Goal: Find specific page/section: Find specific page/section

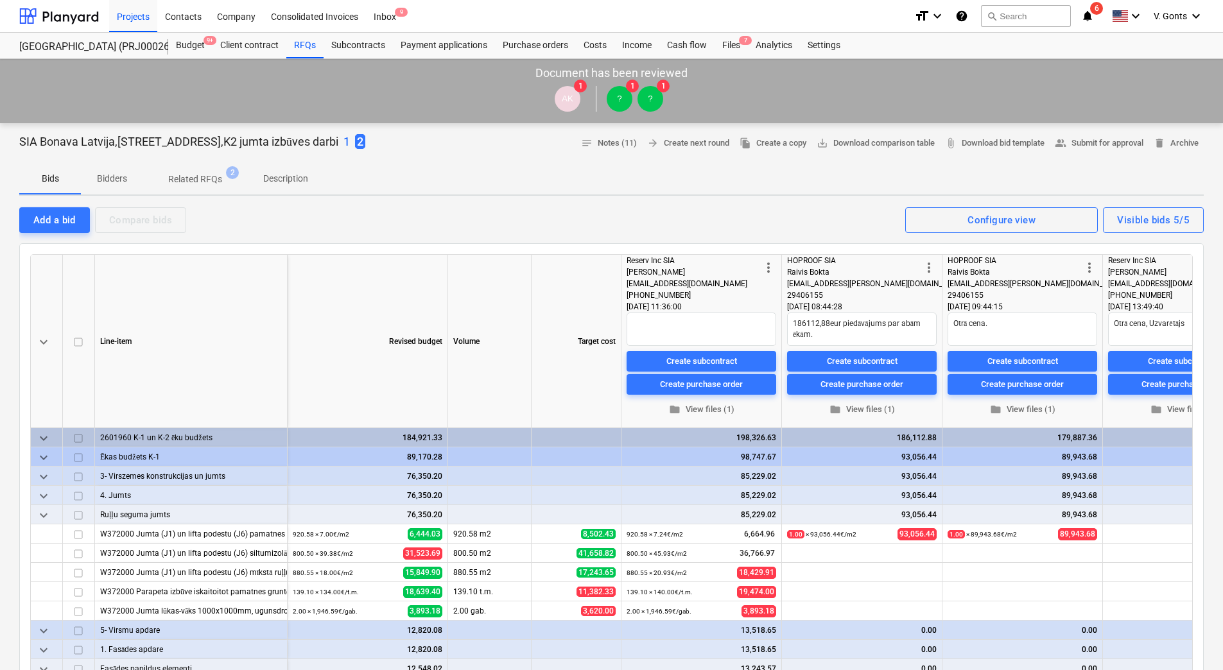
scroll to position [0, 236]
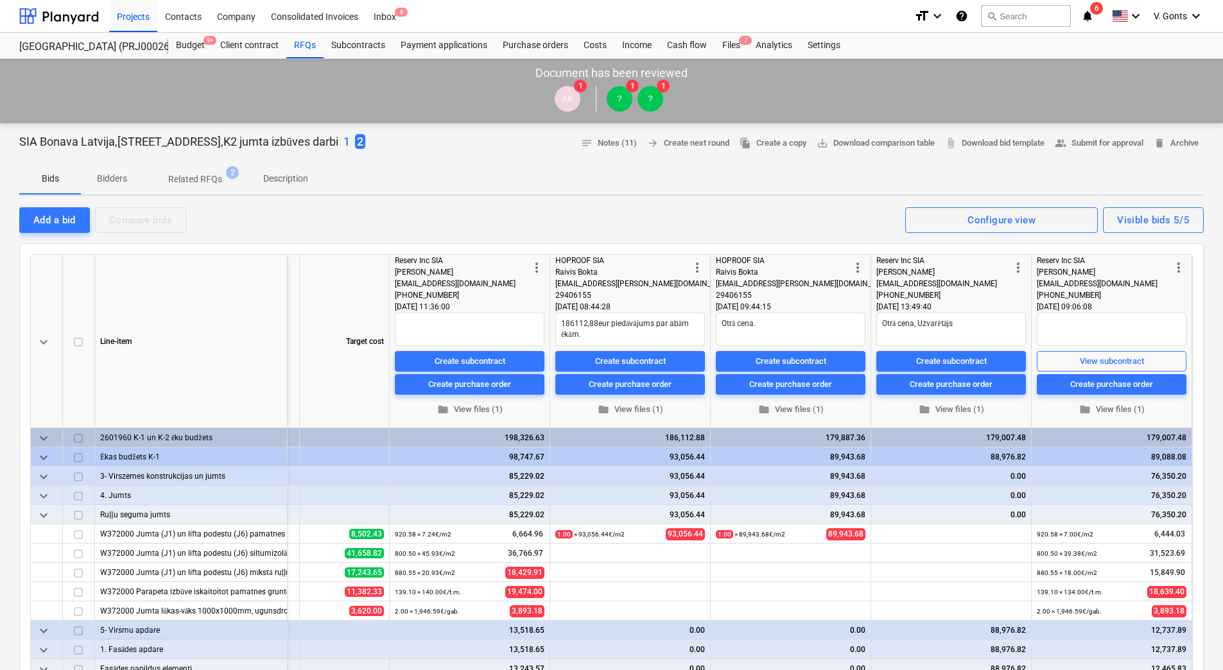
type textarea "x"
drag, startPoint x: 0, startPoint y: 0, endPoint x: 60, endPoint y: 15, distance: 61.5
click at [60, 15] on div at bounding box center [59, 16] width 80 height 32
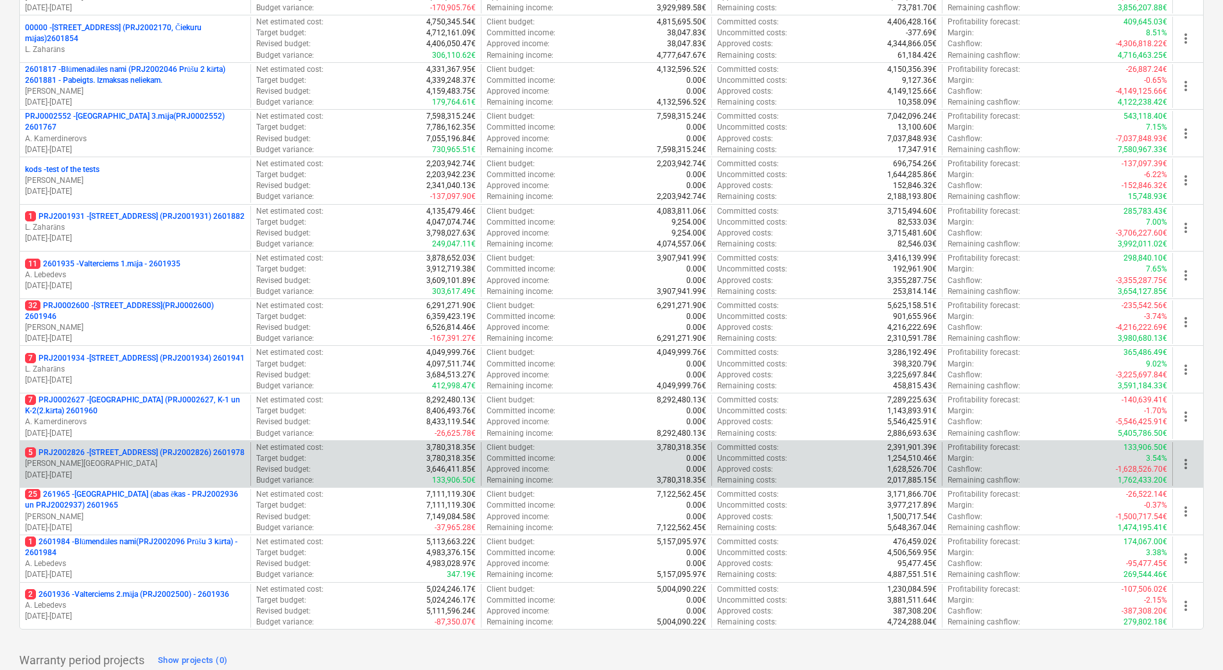
scroll to position [507, 0]
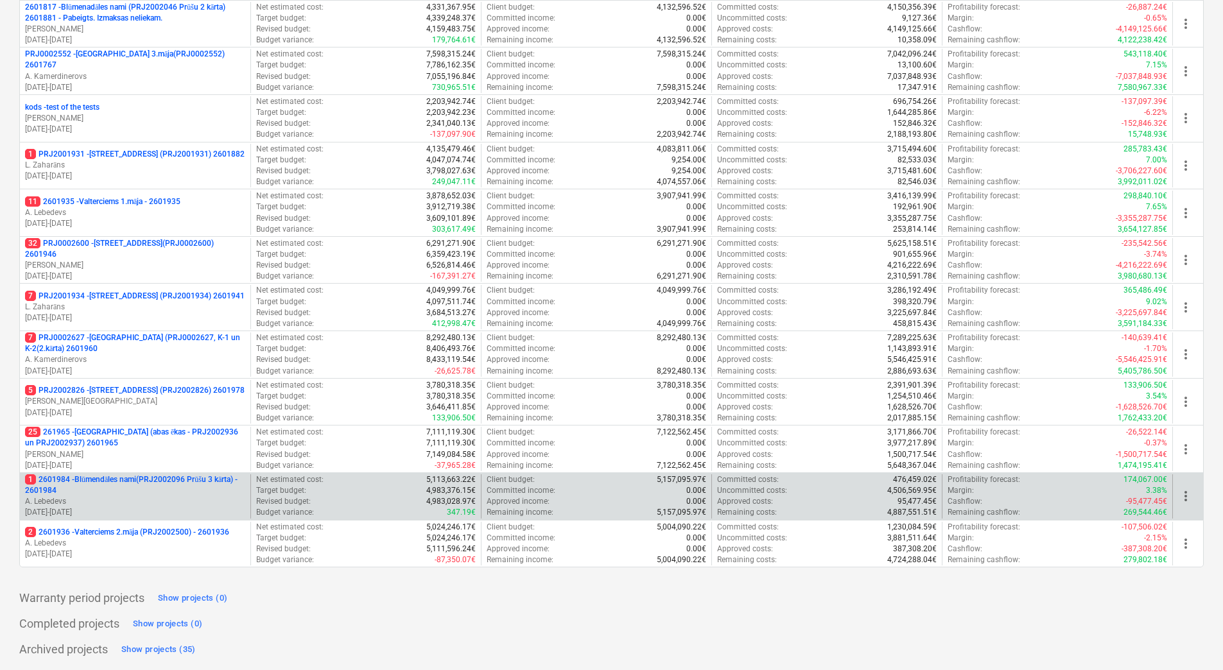
click at [159, 486] on p "1 2601984 - Blūmendāles nami(PRJ2002096 Prūšu 3 kārta) - 2601984" at bounding box center [135, 486] width 220 height 22
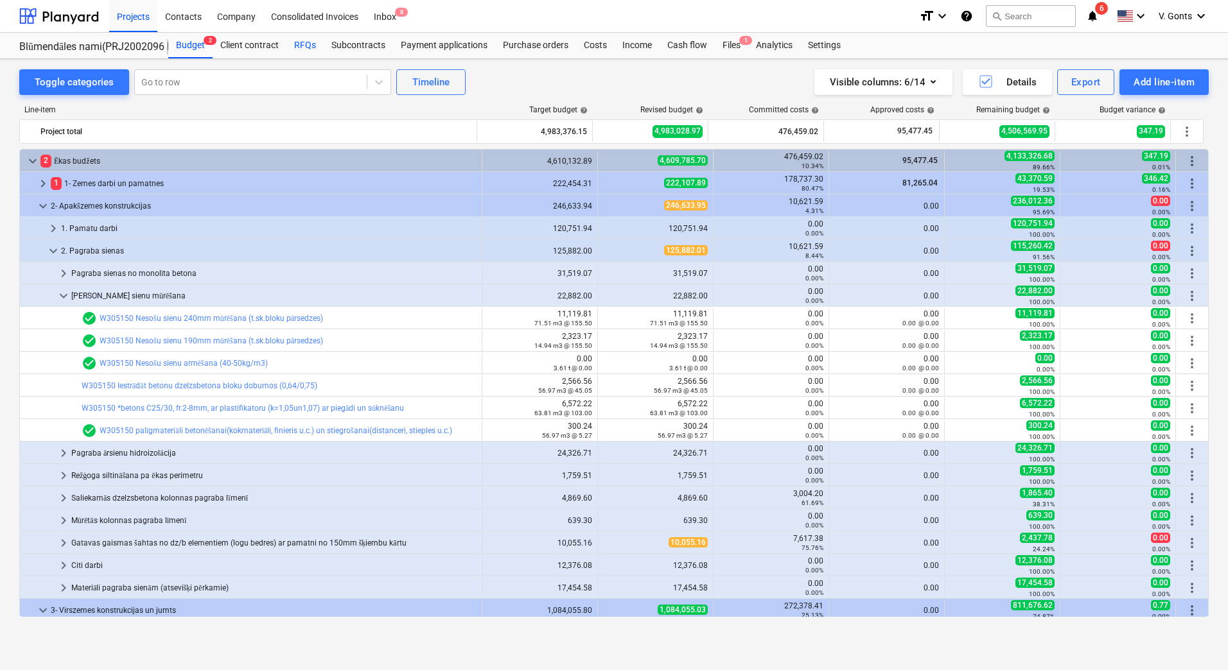
click at [302, 48] on div "RFQs" at bounding box center [304, 46] width 37 height 26
